Goal: Communication & Community: Answer question/provide support

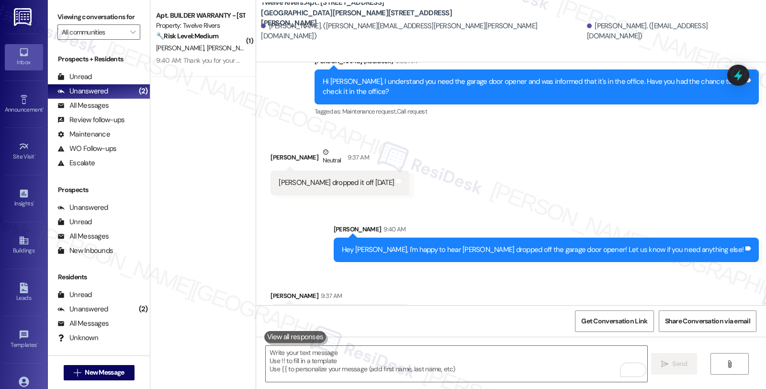
scroll to position [4532, 0]
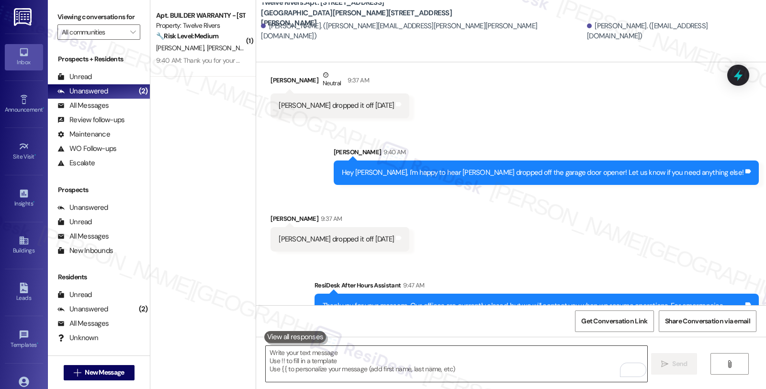
click at [332, 359] on textarea "To enrich screen reader interactions, please activate Accessibility in Grammarl…" at bounding box center [456, 364] width 381 height 36
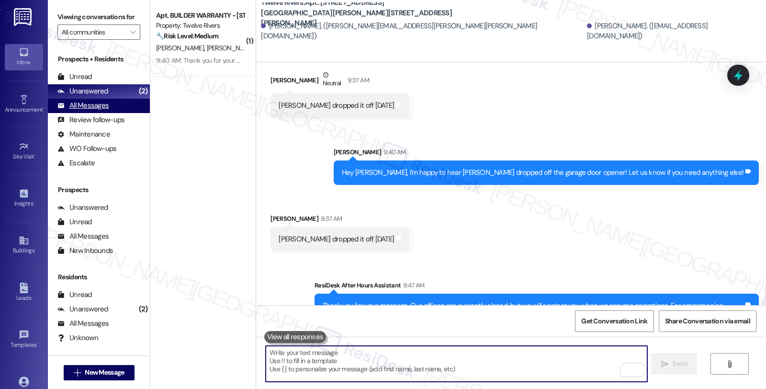
click at [83, 111] on div "All Messages" at bounding box center [82, 106] width 51 height 10
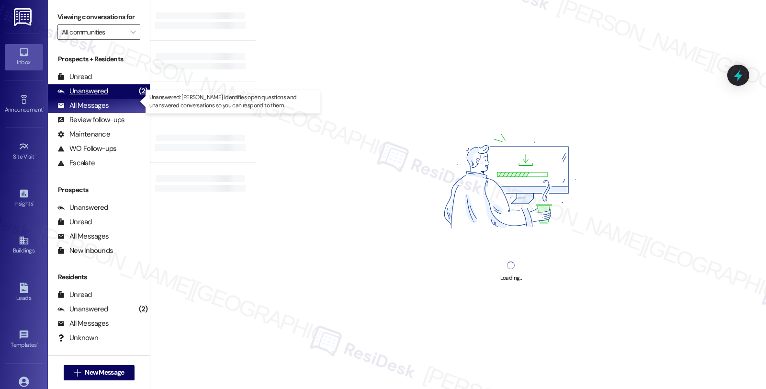
click at [87, 96] on div "Unanswered" at bounding box center [82, 91] width 51 height 10
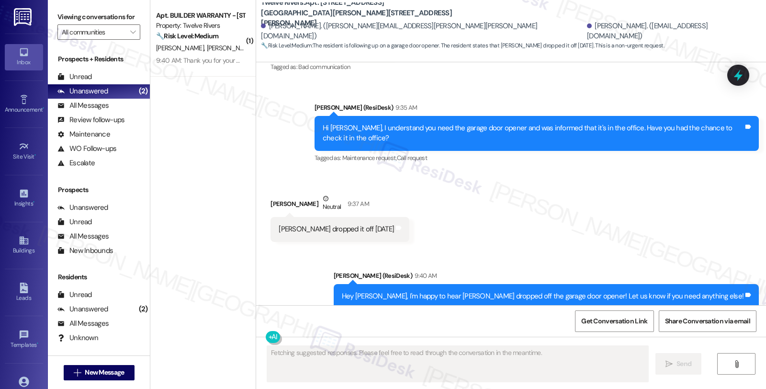
scroll to position [4493, 0]
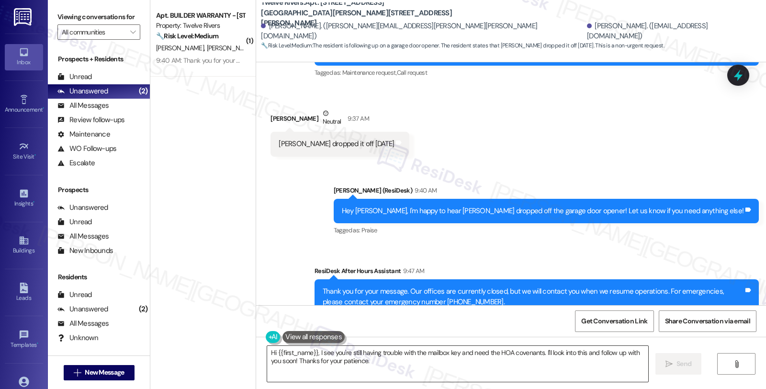
click at [267, 351] on textarea "Hi {{first_name}}, I see you're still having trouble with the mailbox key and n…" at bounding box center [457, 364] width 381 height 36
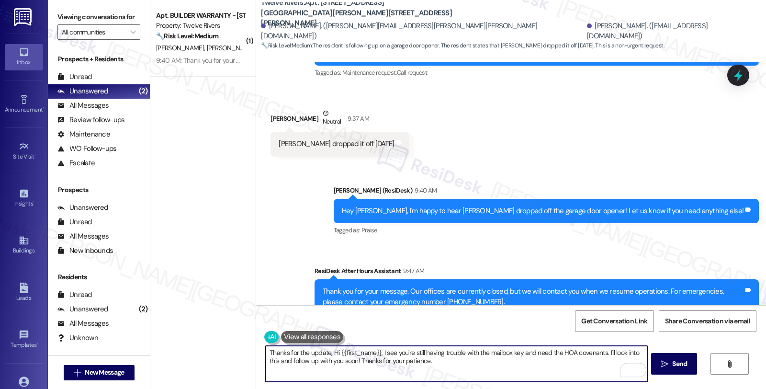
click at [272, 108] on div "[PERSON_NAME] Neutral 9:37 AM" at bounding box center [340, 119] width 139 height 23
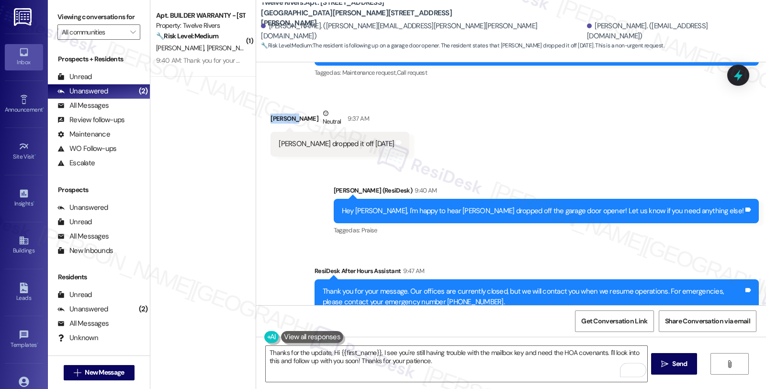
copy div "Crystal"
click at [326, 351] on textarea "Thanks for the update, Hi {{first_name}}, I see you're still having trouble wit…" at bounding box center [456, 364] width 381 height 36
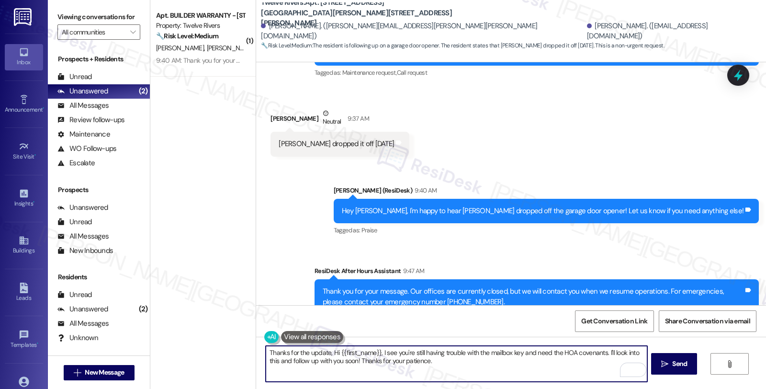
paste textarea "Crystal"
type textarea "Thanks for the update, Crystal. Have a great day!"
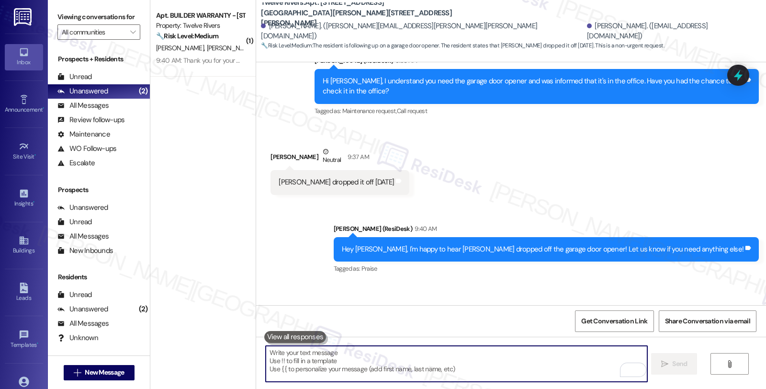
scroll to position [4560, 0]
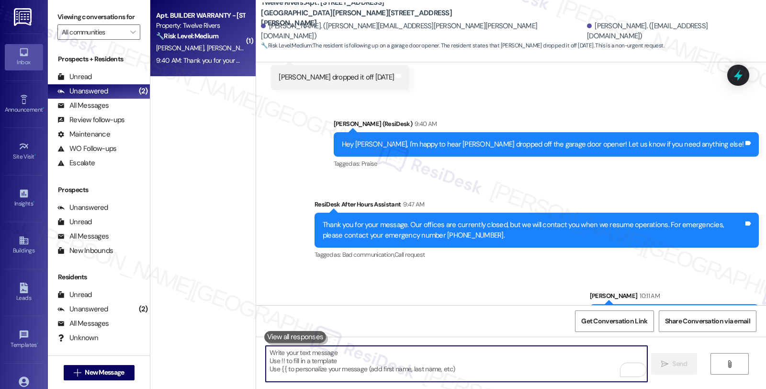
click at [187, 17] on div "Apt. BUILDER WARRANTY - [STREET_ADDRESS][GEOGRAPHIC_DATA][STREET_ADDRESS]" at bounding box center [200, 16] width 89 height 10
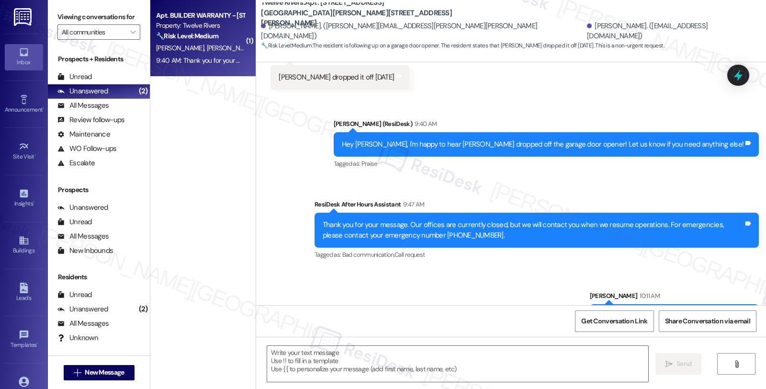
type textarea "Fetching suggested responses. Please feel free to read through the conversation…"
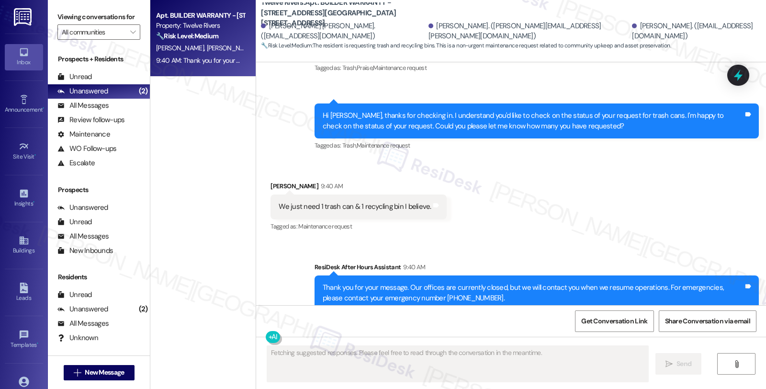
scroll to position [2755, 0]
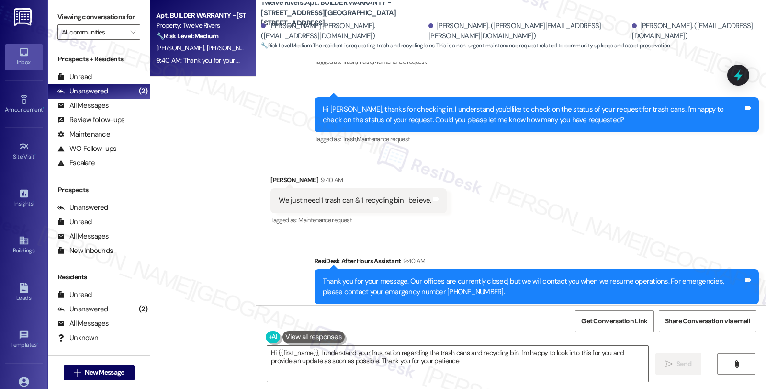
type textarea "Hi {{first_name}}, I understand your frustration regarding the trash cans and r…"
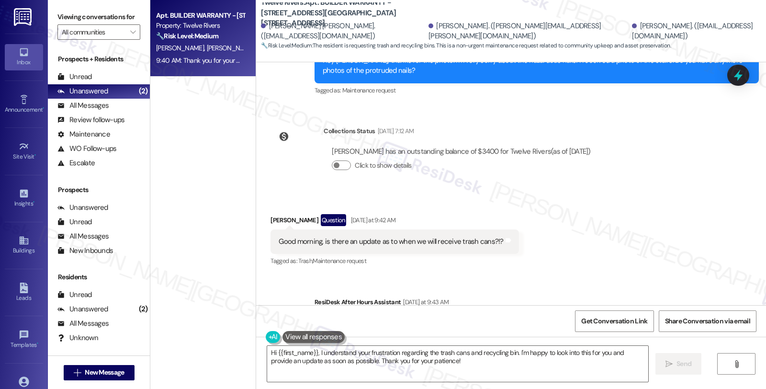
scroll to position [2276, 0]
